Goal: Task Accomplishment & Management: Manage account settings

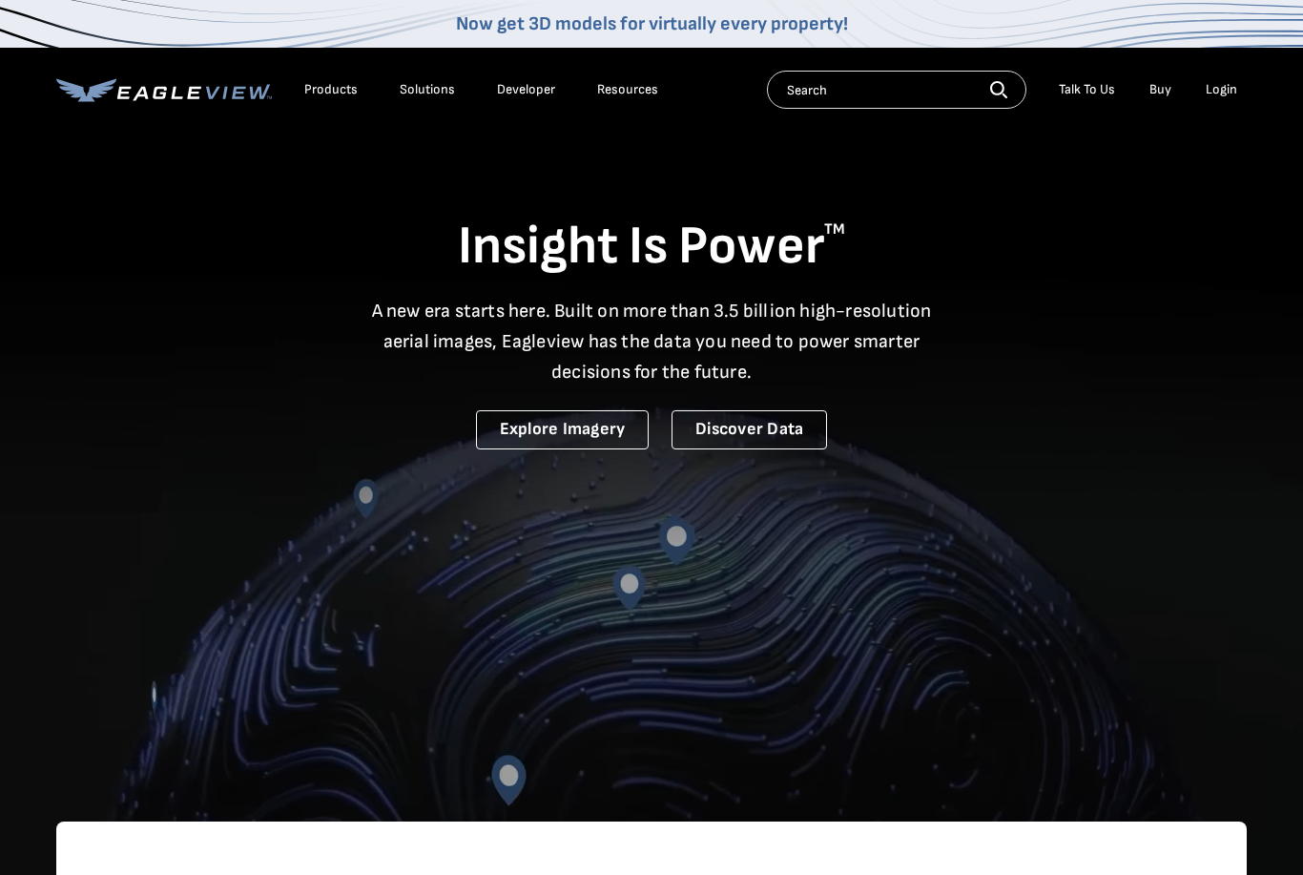
click at [1228, 85] on div "Login" at bounding box center [1220, 89] width 31 height 17
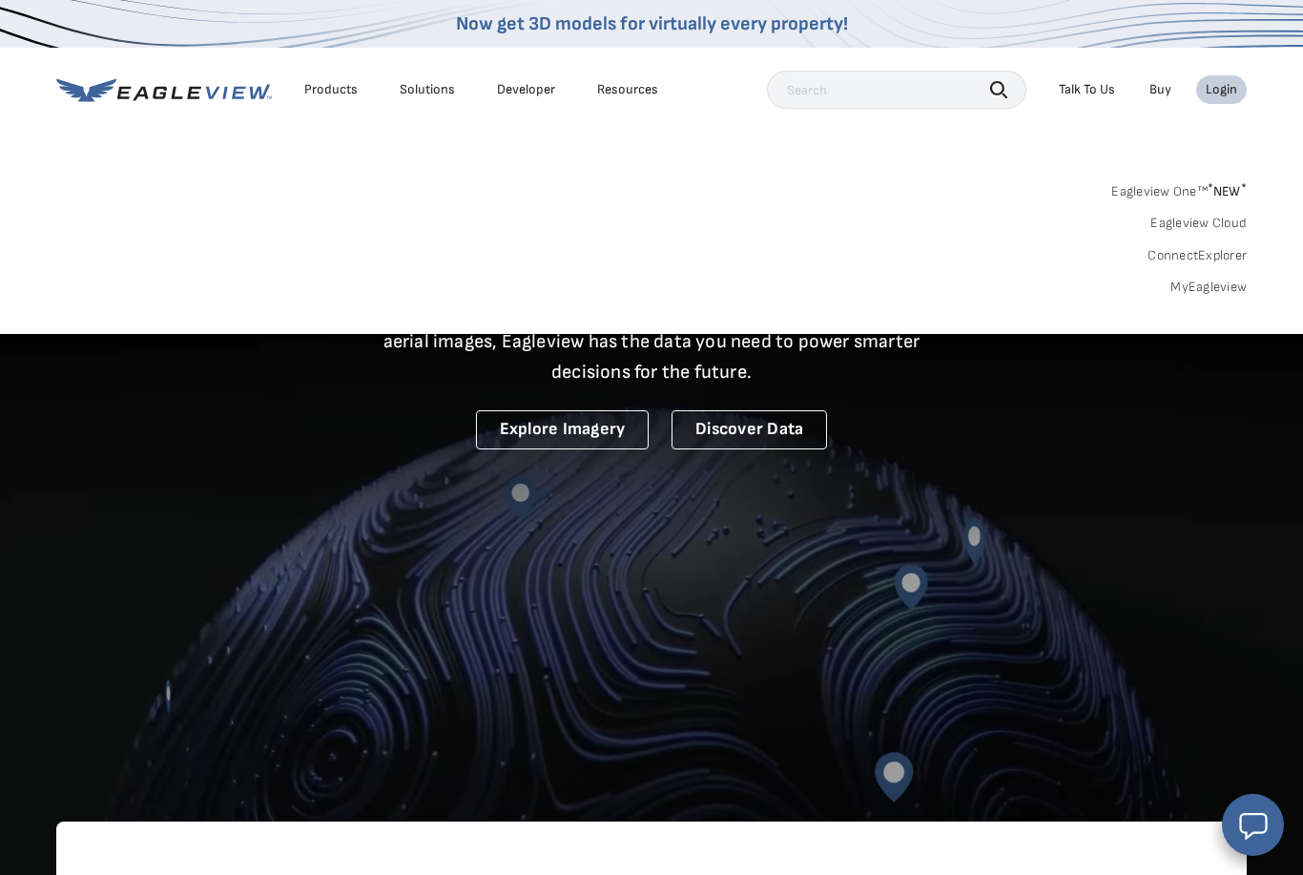
click at [1227, 85] on div "Login" at bounding box center [1220, 89] width 31 height 17
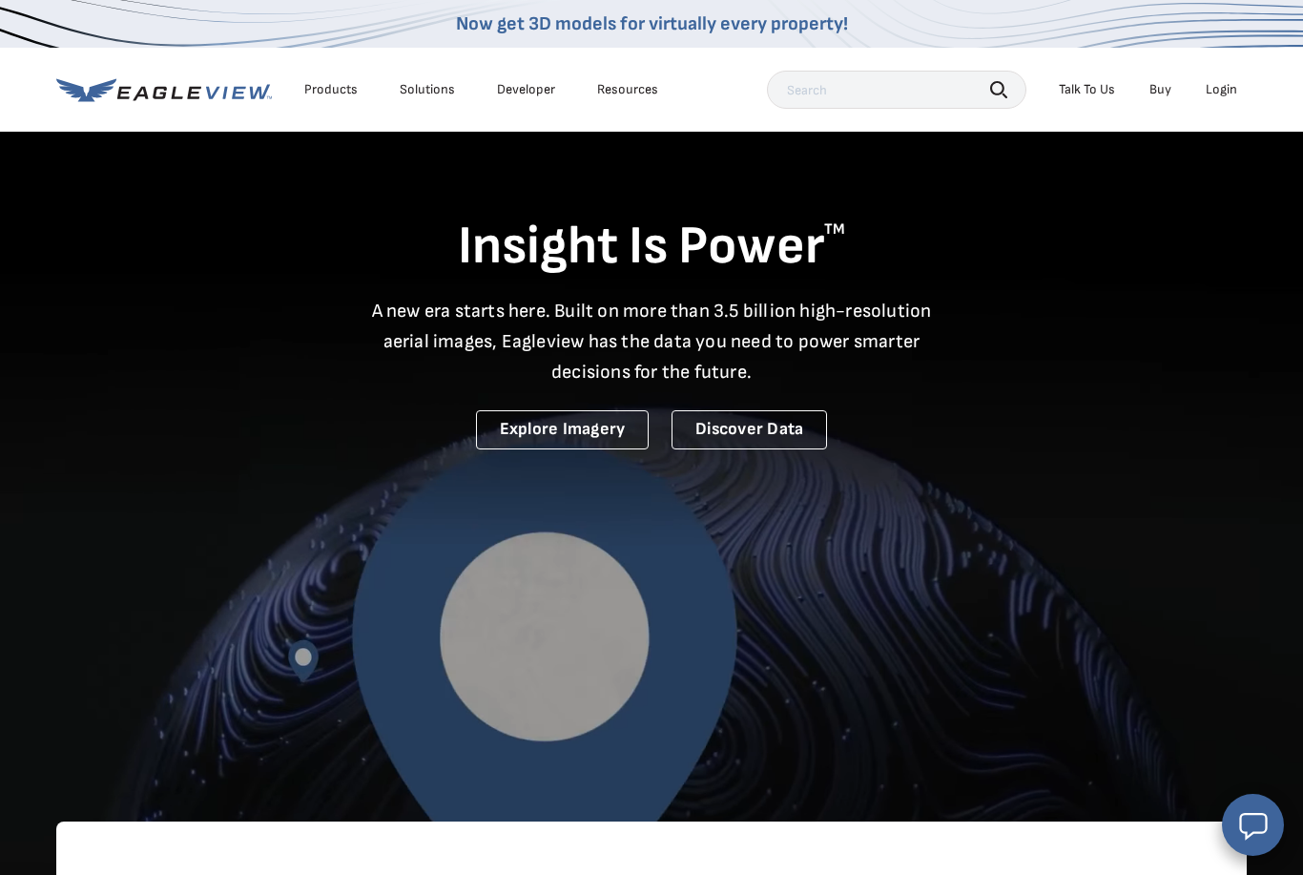
click at [1227, 85] on div "Login" at bounding box center [1220, 89] width 31 height 17
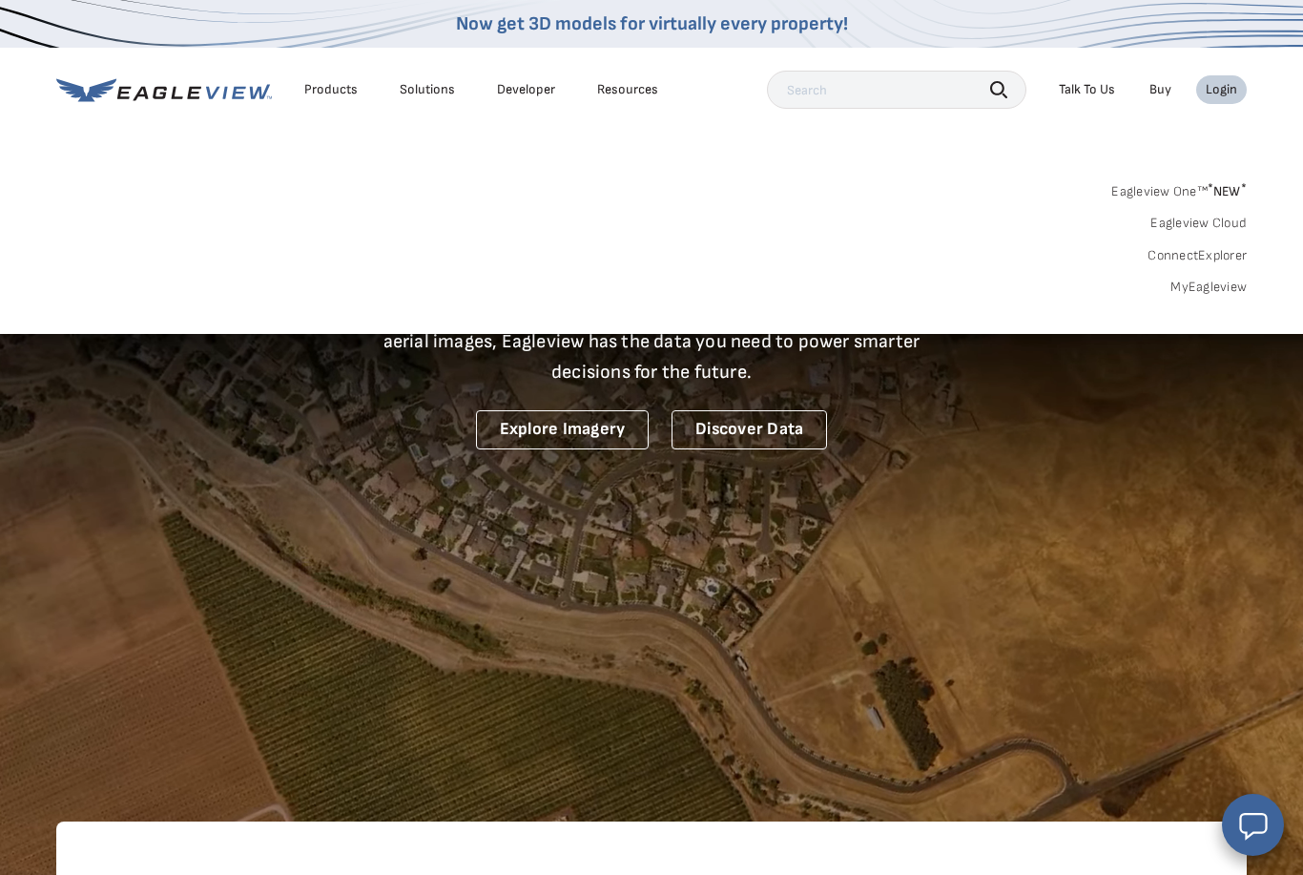
click at [1201, 292] on link "MyEagleview" at bounding box center [1208, 286] width 76 height 17
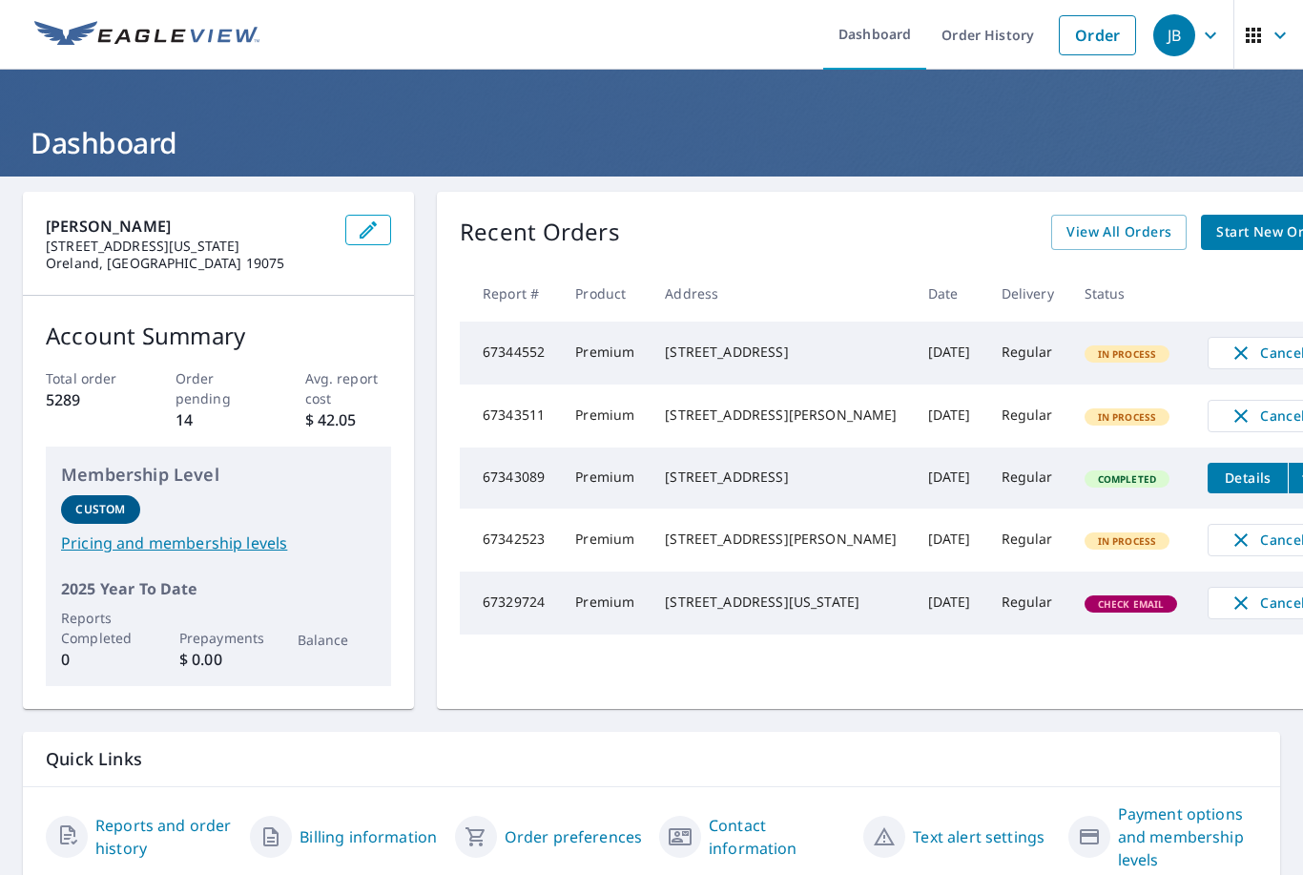
click at [614, 360] on td "Premium" at bounding box center [605, 352] width 90 height 63
click at [1229, 350] on icon "button" at bounding box center [1240, 352] width 23 height 23
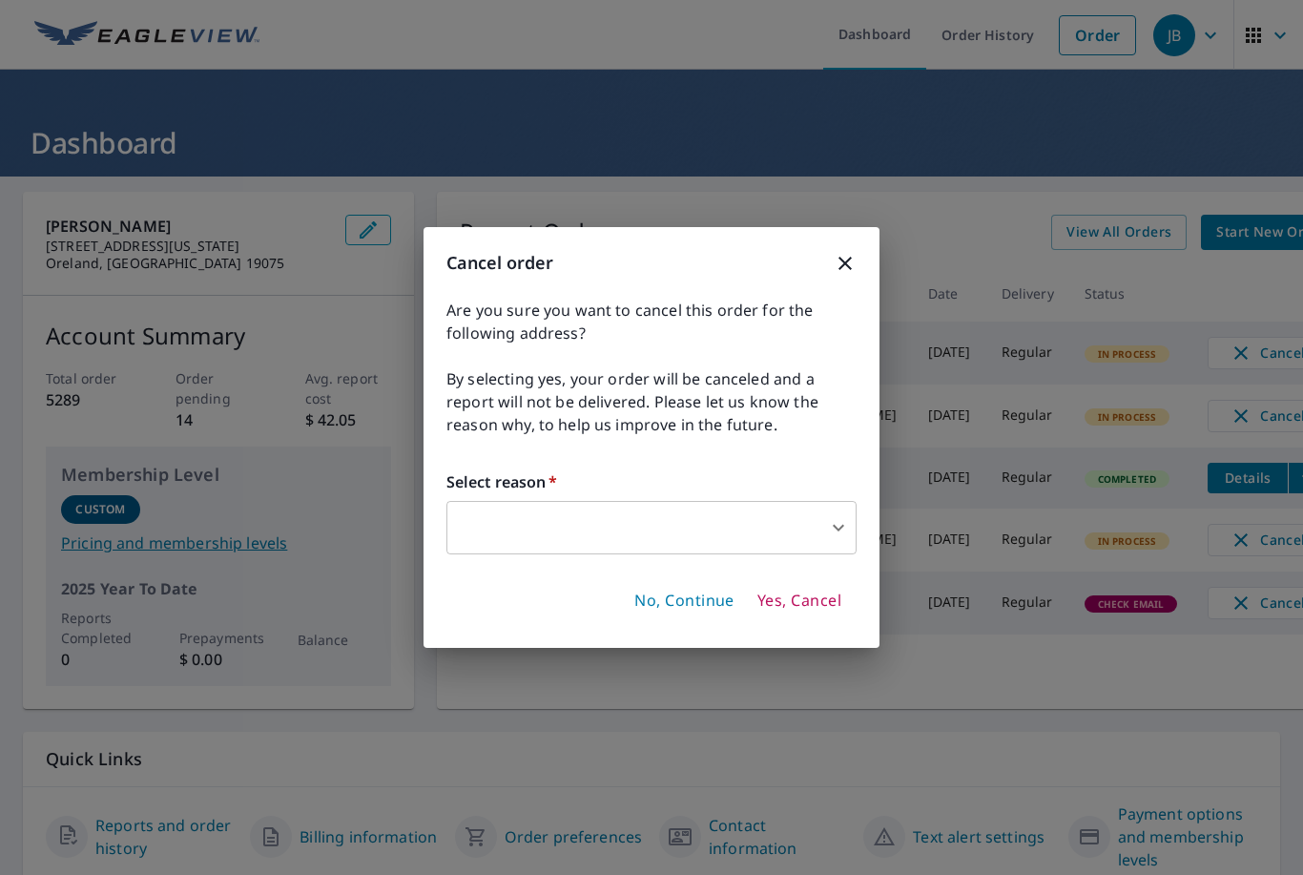
click at [658, 542] on body "JB JB Dashboard Order History Order JB Dashboard [PERSON_NAME] Roofing [STREET_…" at bounding box center [651, 437] width 1303 height 875
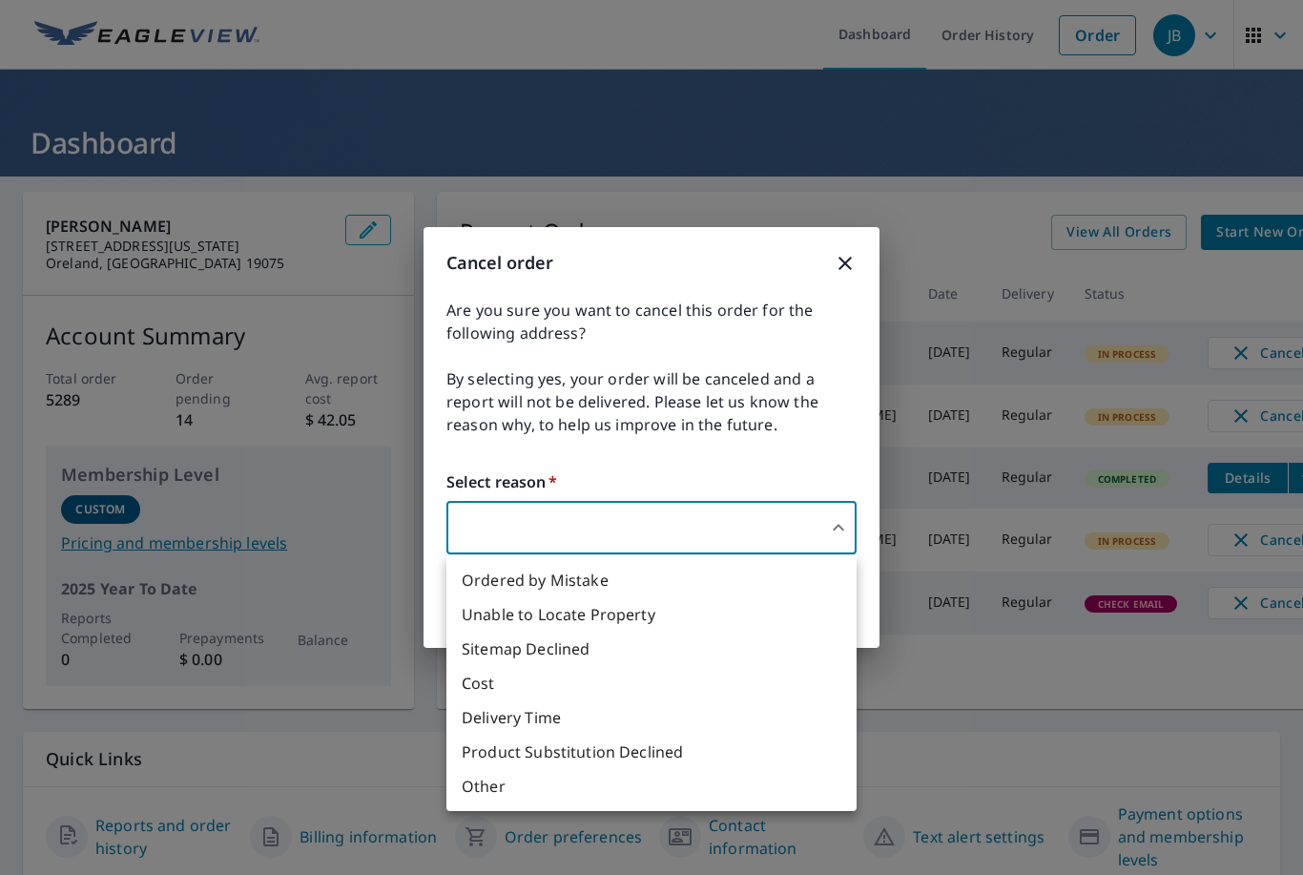
click at [531, 583] on li "Ordered by Mistake" at bounding box center [651, 580] width 410 height 34
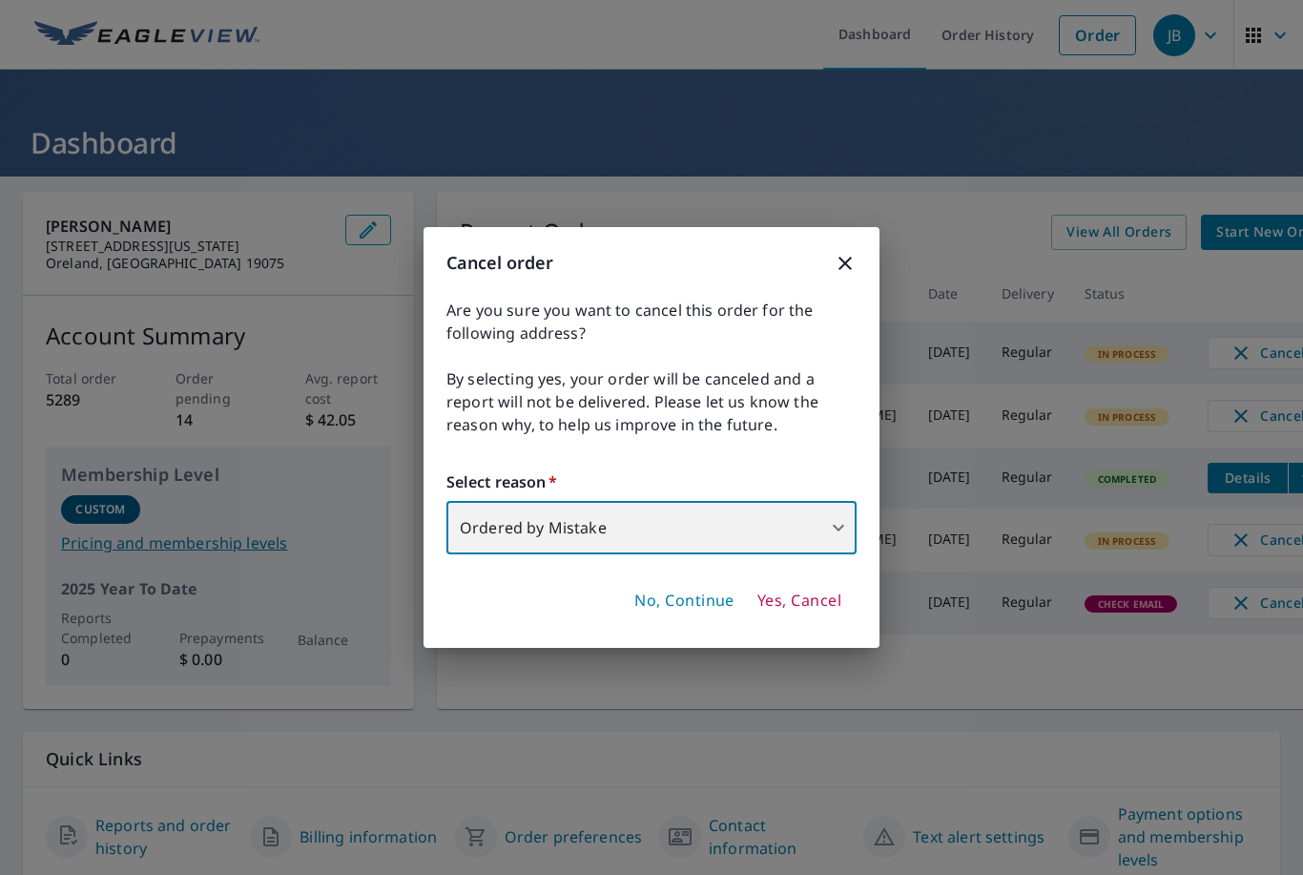
type input "30"
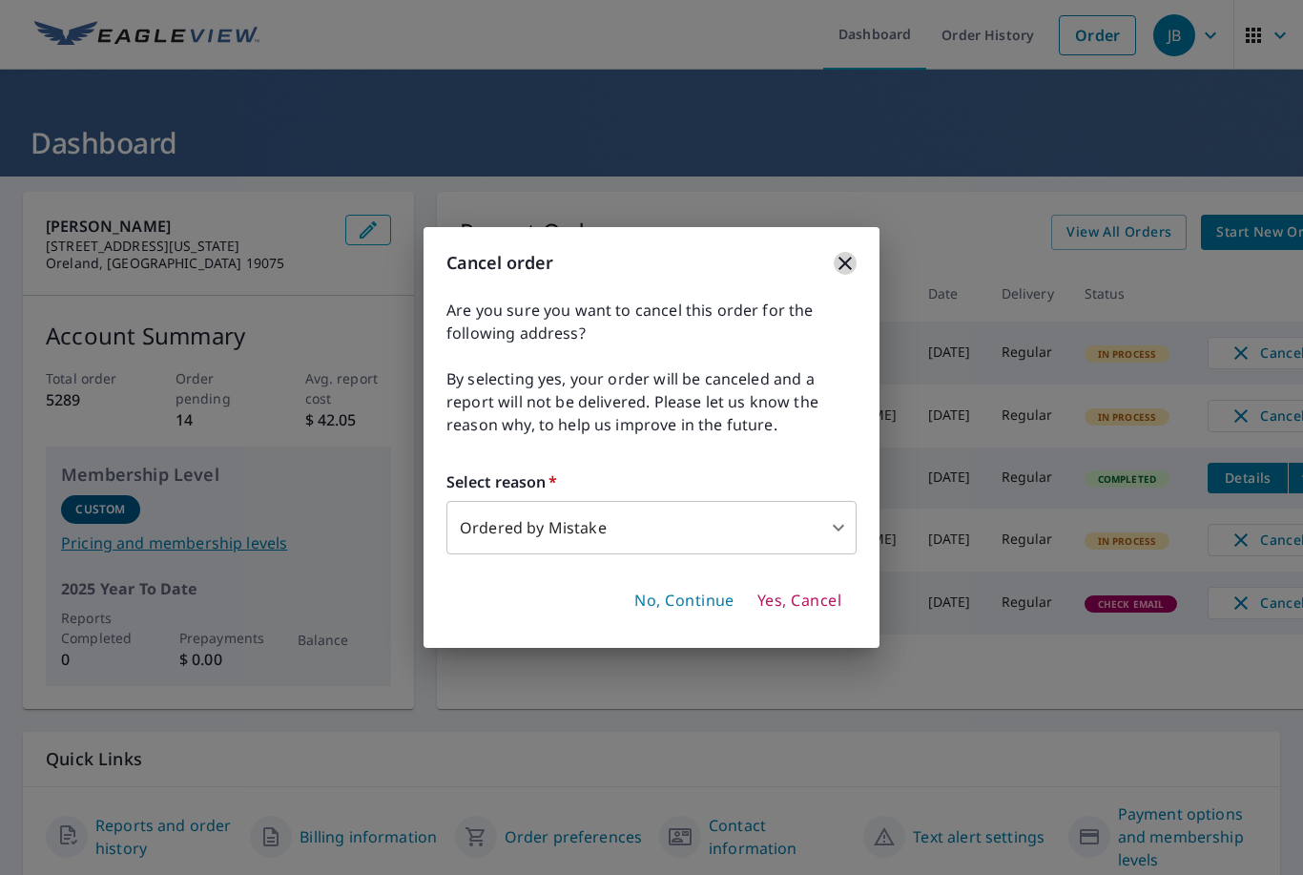
click at [852, 260] on icon "button" at bounding box center [845, 263] width 23 height 23
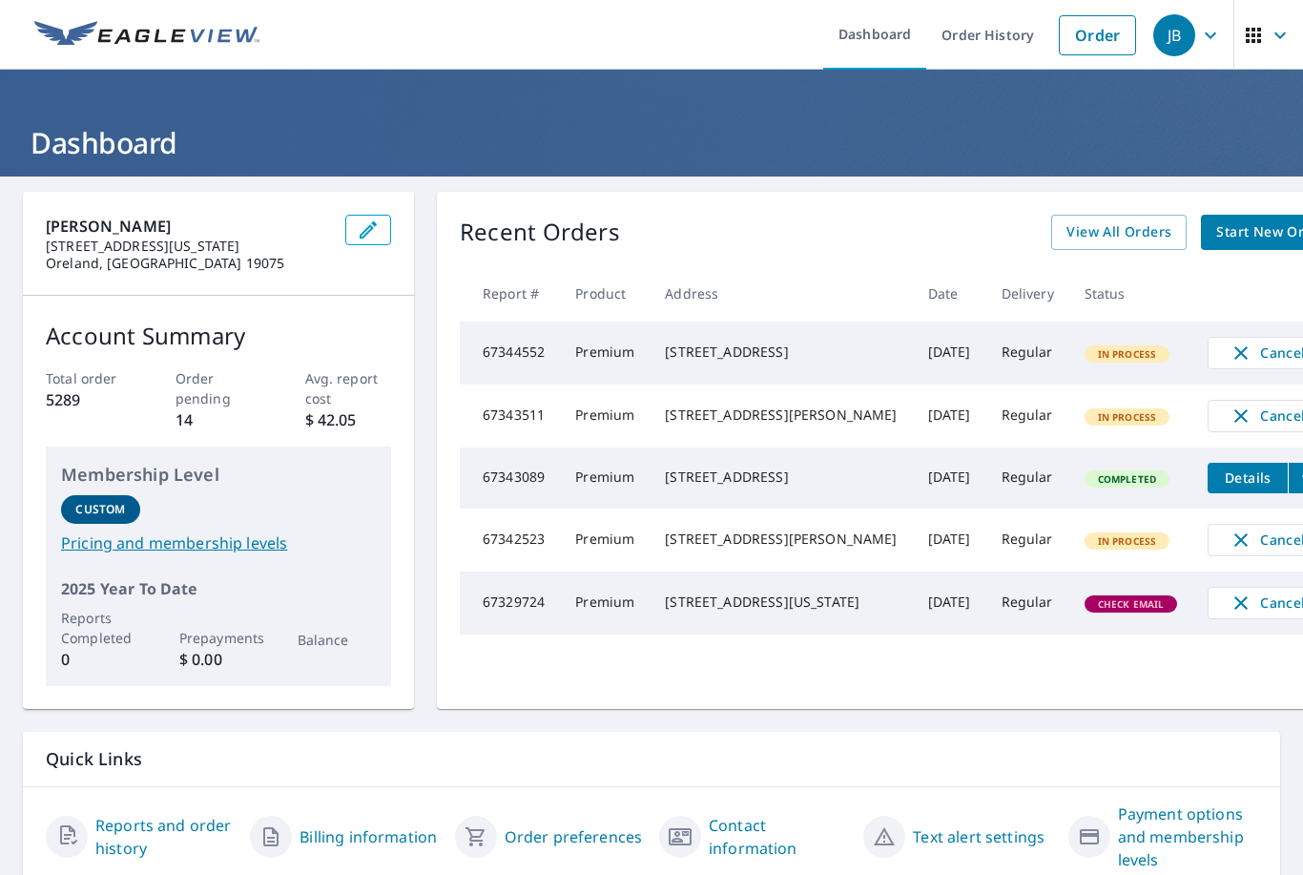
click at [572, 349] on td "Premium" at bounding box center [605, 352] width 90 height 63
click at [788, 353] on div "[STREET_ADDRESS]" at bounding box center [781, 351] width 232 height 19
click at [1227, 361] on span "Cancel" at bounding box center [1266, 352] width 79 height 23
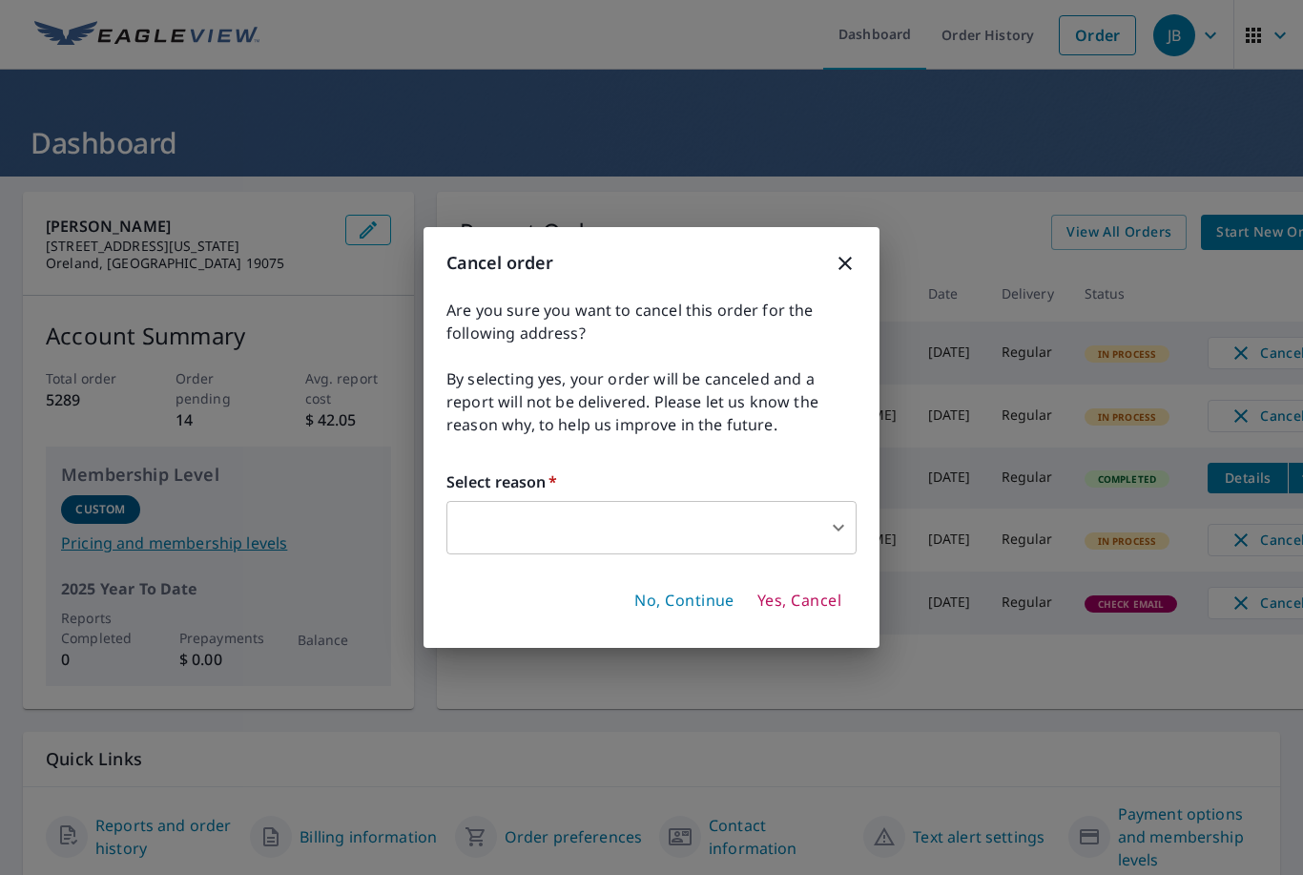
click at [757, 556] on div "Cancel order Are you sure you want to cancel this order for the following addre…" at bounding box center [651, 437] width 456 height 421
click at [823, 607] on span "Yes, Cancel" at bounding box center [799, 600] width 84 height 21
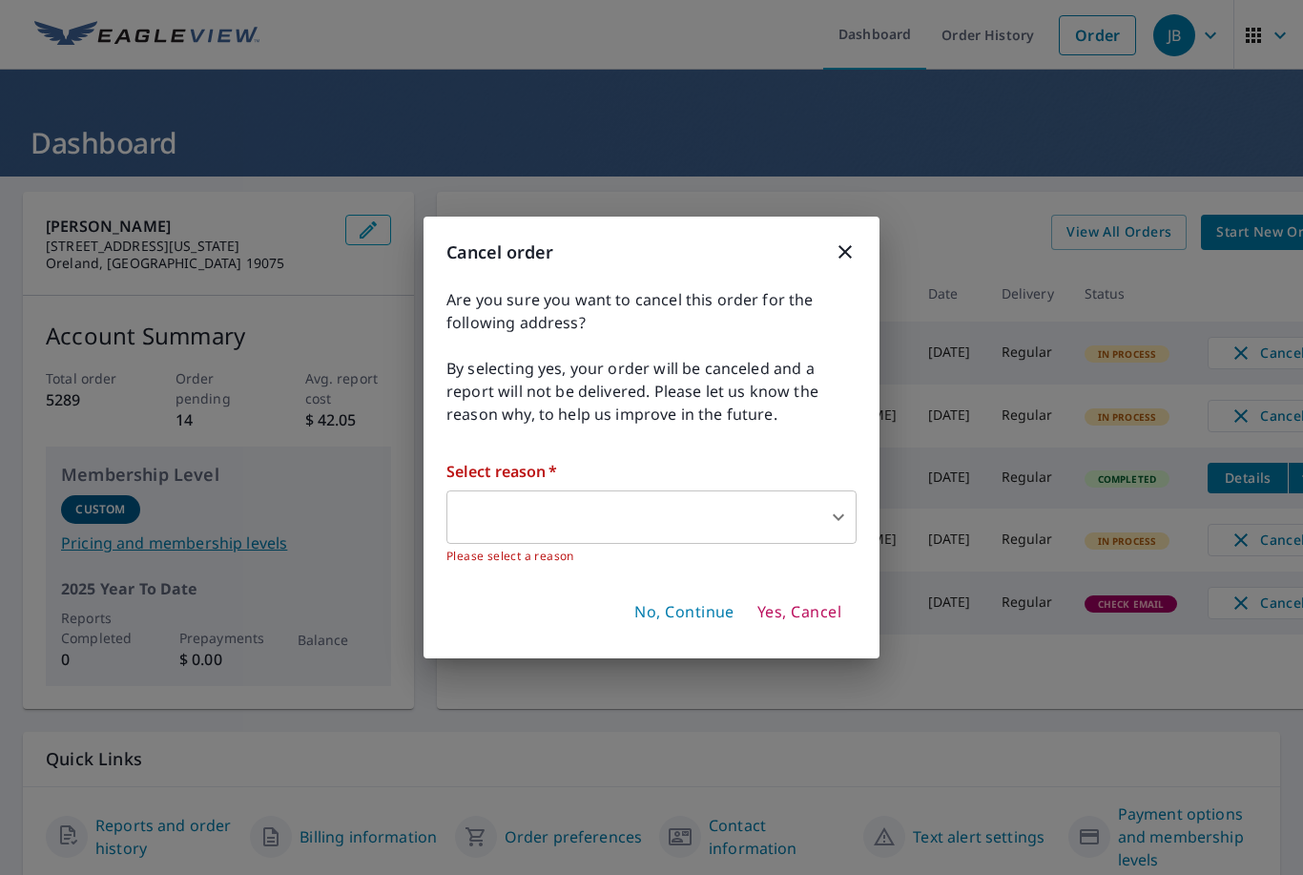
click at [834, 513] on body "JB JB Dashboard Order History Order JB Dashboard [PERSON_NAME] Roofing [STREET_…" at bounding box center [651, 437] width 1303 height 875
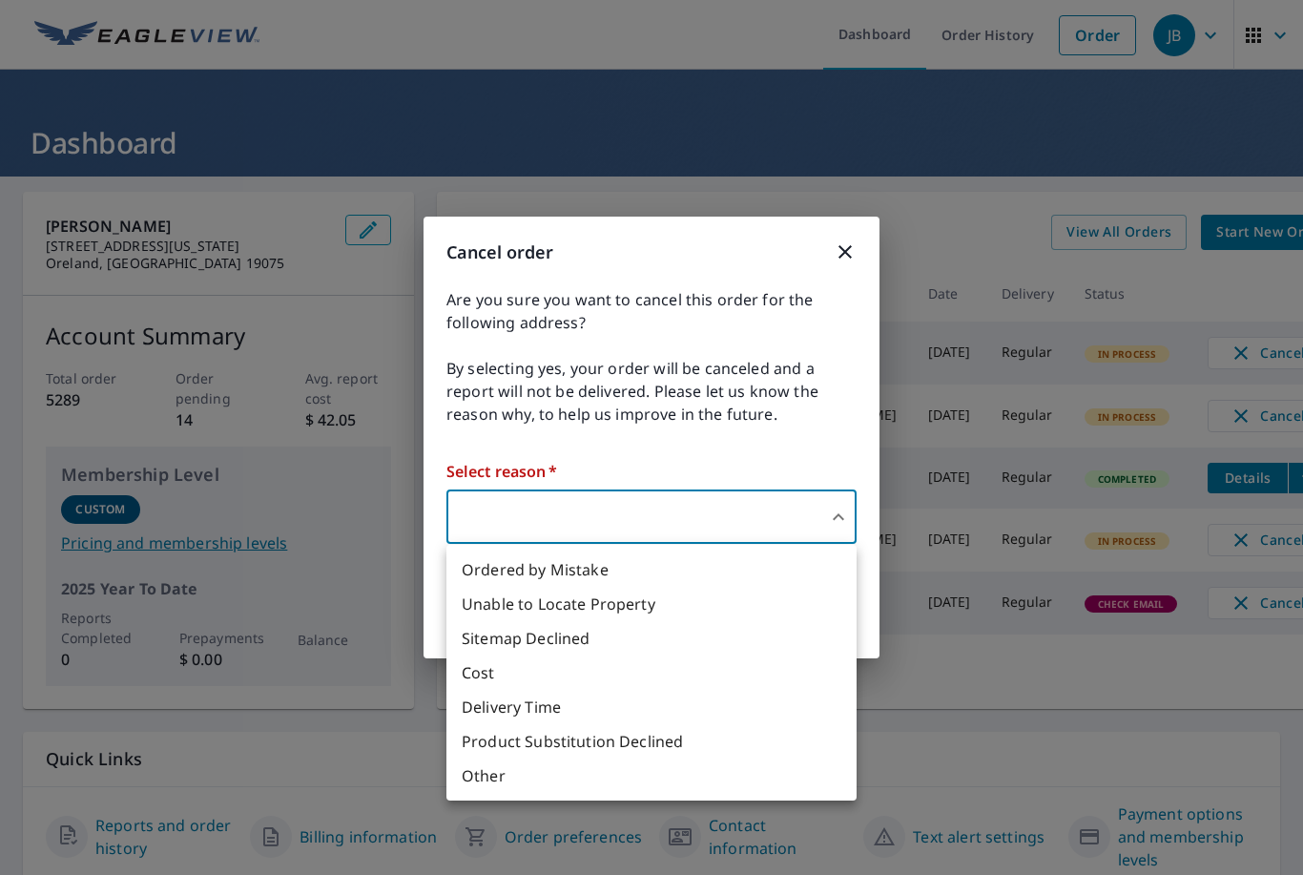
click at [577, 561] on li "Ordered by Mistake" at bounding box center [651, 569] width 410 height 34
type input "30"
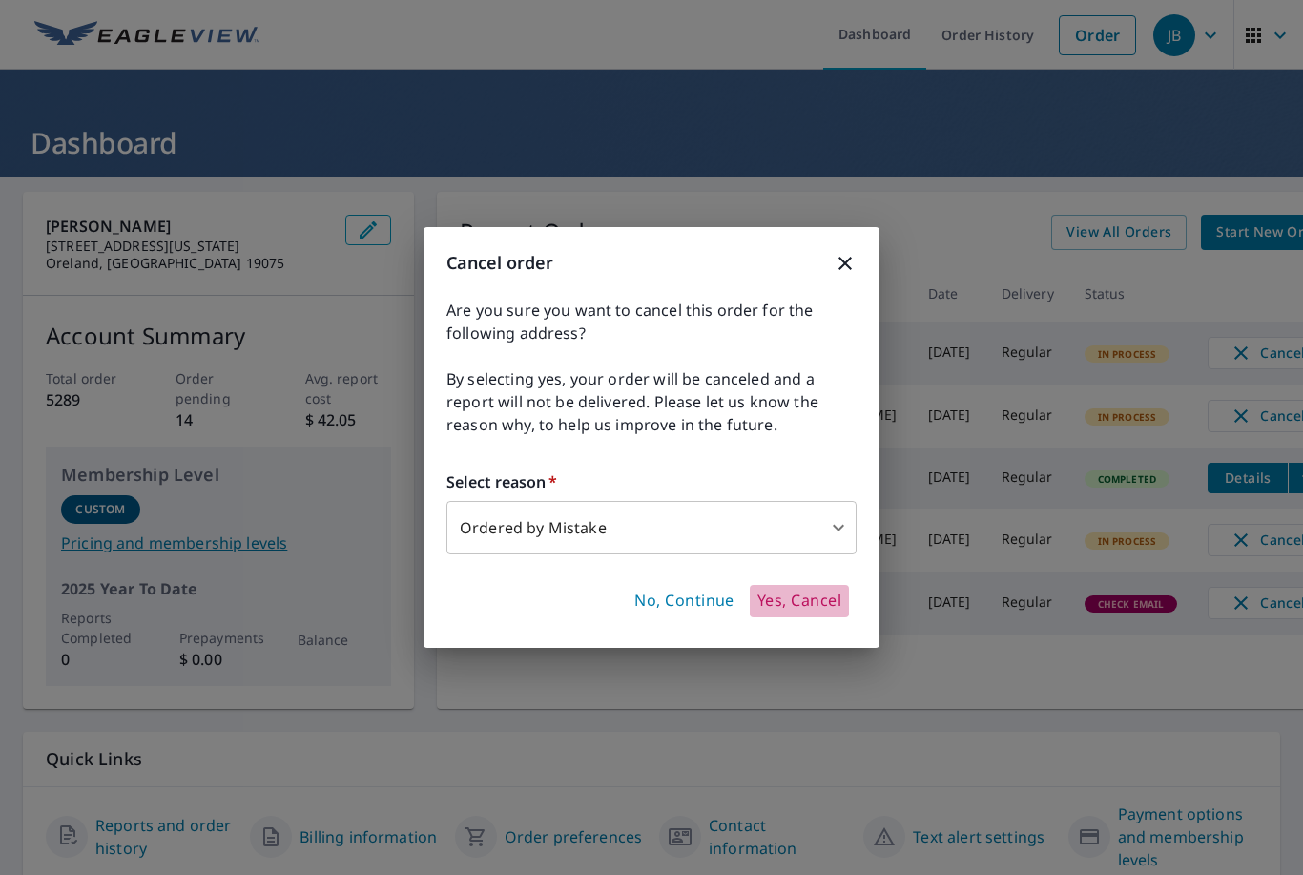
click at [790, 598] on span "Yes, Cancel" at bounding box center [799, 600] width 84 height 21
